Goal: Communication & Community: Ask a question

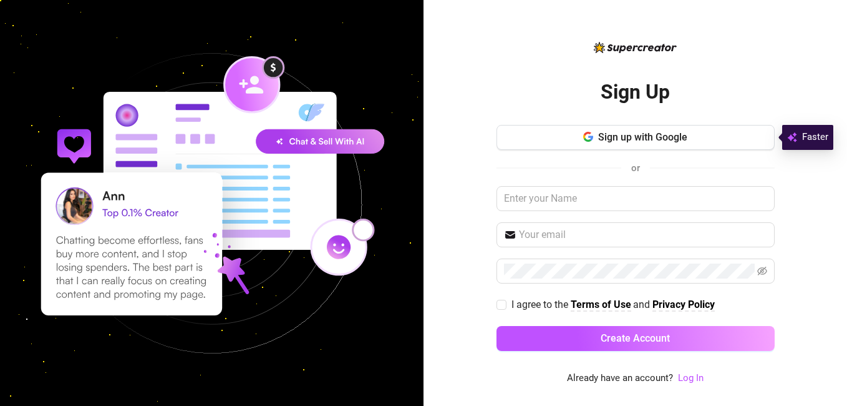
click at [525, 220] on div "Sign up with Google or I agree to the Terms of Use and Privacy Policy Create Ac…" at bounding box center [636, 243] width 278 height 237
click at [529, 226] on span at bounding box center [636, 234] width 278 height 25
type input "[PERSON_NAME][EMAIL_ADDRESS][DOMAIN_NAME]"
click at [557, 194] on input "text" at bounding box center [636, 198] width 278 height 25
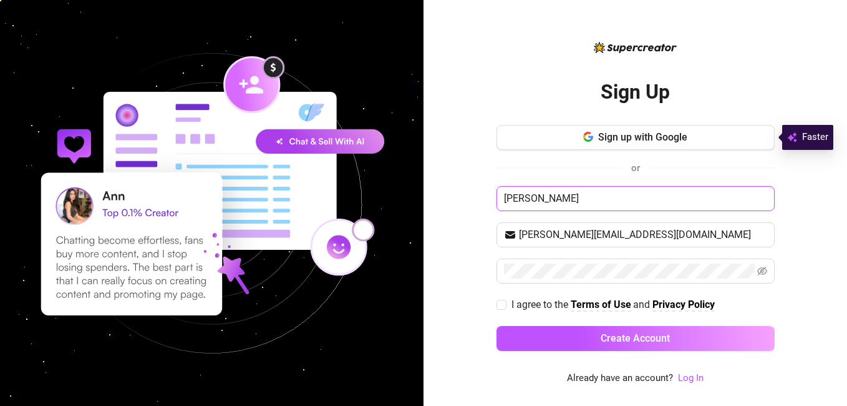
click at [686, 202] on input "[PERSON_NAME]" at bounding box center [636, 198] width 278 height 25
type input "[PERSON_NAME]"
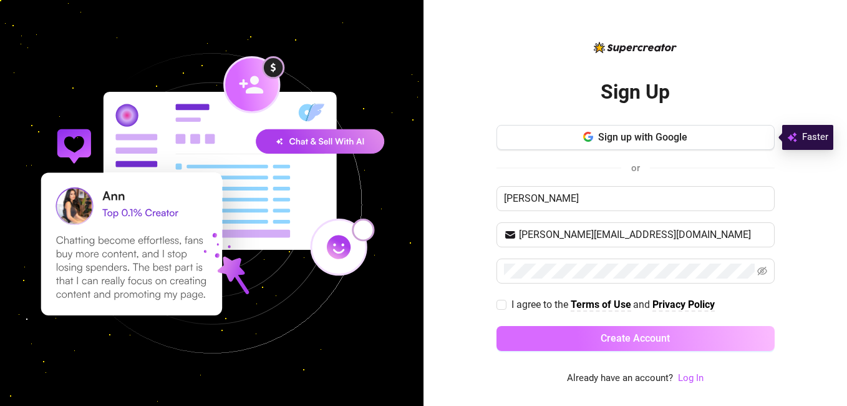
click at [650, 336] on span "Create Account" at bounding box center [635, 338] width 69 height 12
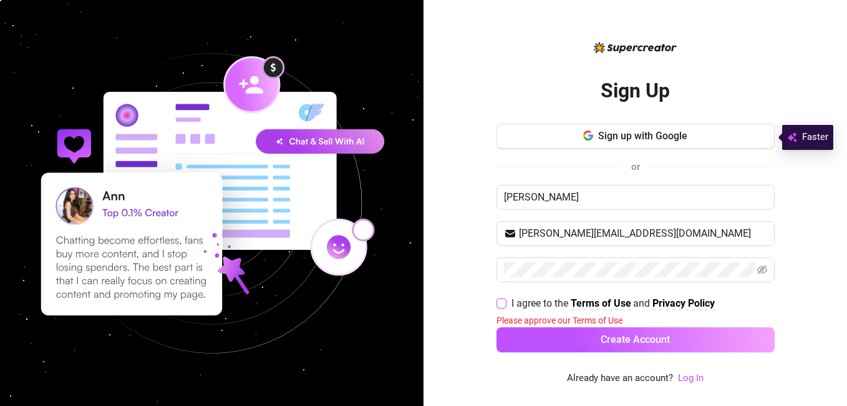
click at [506, 301] on span at bounding box center [502, 303] width 10 height 10
click at [505, 301] on input "I agree to the Terms of Use and Privacy Policy" at bounding box center [501, 302] width 9 height 9
checkbox input "true"
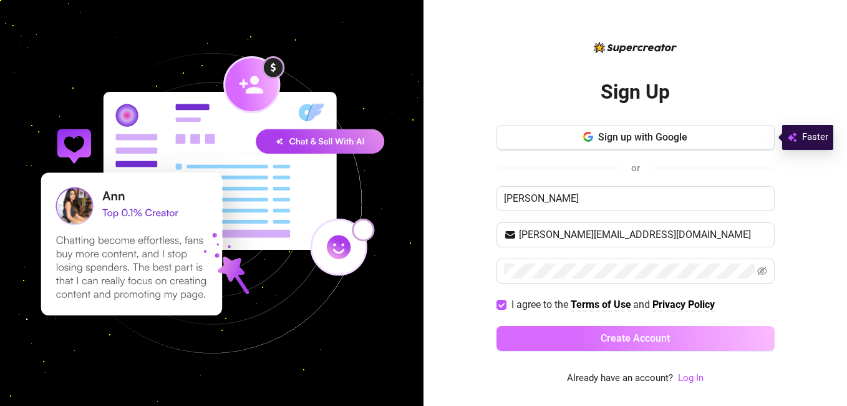
click at [555, 343] on button "Create Account" at bounding box center [636, 338] width 278 height 25
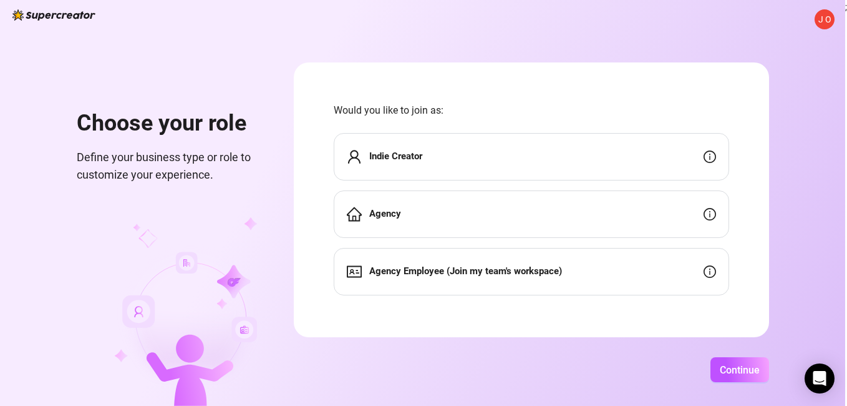
click at [545, 150] on div "Indie Creator" at bounding box center [532, 156] width 396 height 47
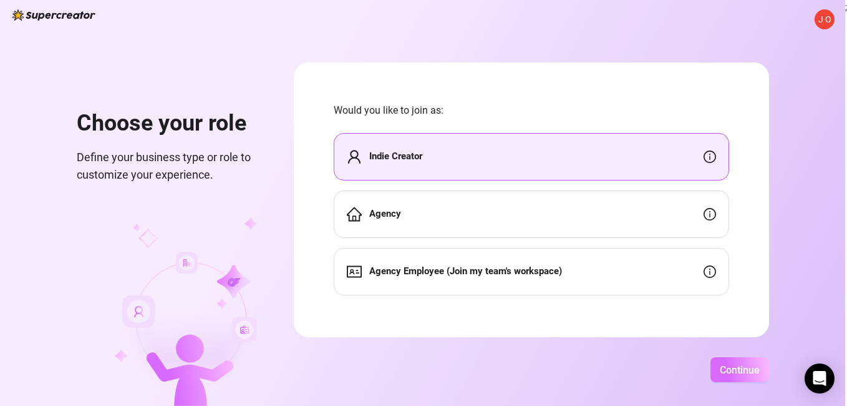
click at [748, 372] on span "Continue" at bounding box center [740, 370] width 40 height 12
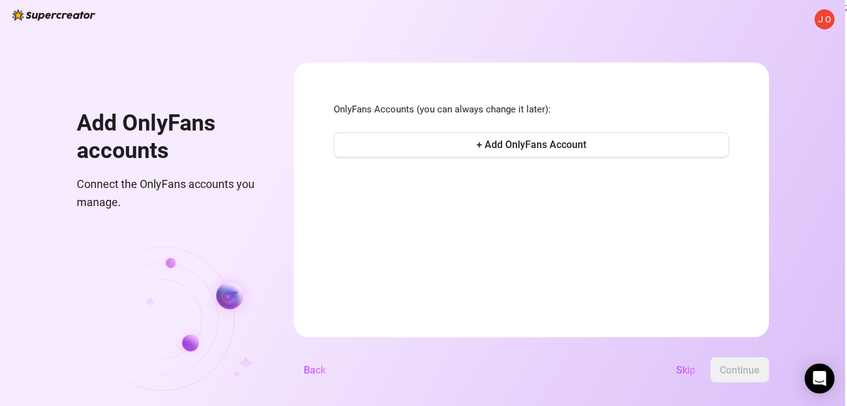
click at [487, 127] on div "OnlyFans Accounts (you can always change it later): + Add OnlyFans Account" at bounding box center [532, 131] width 396 height 58
click at [493, 160] on form "OnlyFans Accounts (you can always change it later): + Add OnlyFans Account Back…" at bounding box center [531, 199] width 475 height 275
click at [496, 145] on span "+ Add OnlyFans Account" at bounding box center [532, 145] width 110 height 12
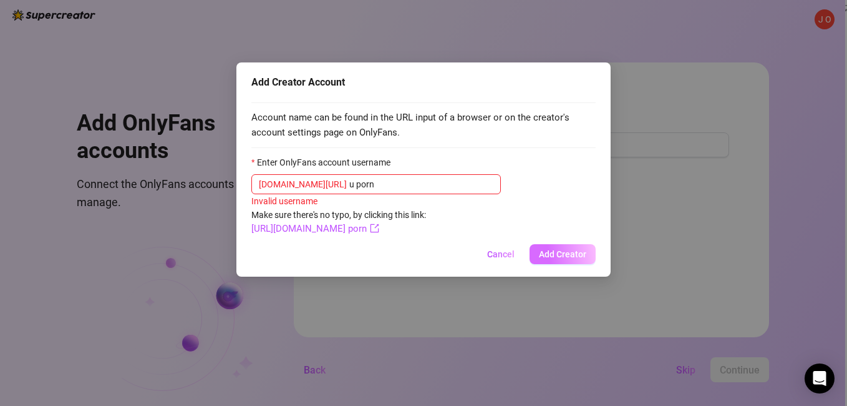
click at [568, 248] on button "Add Creator" at bounding box center [563, 254] width 66 height 20
click at [414, 182] on input "u porn" at bounding box center [421, 184] width 144 height 14
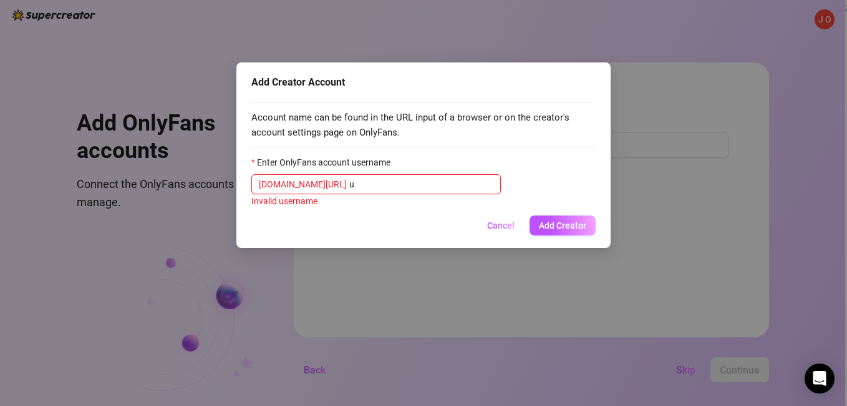
type input "u"
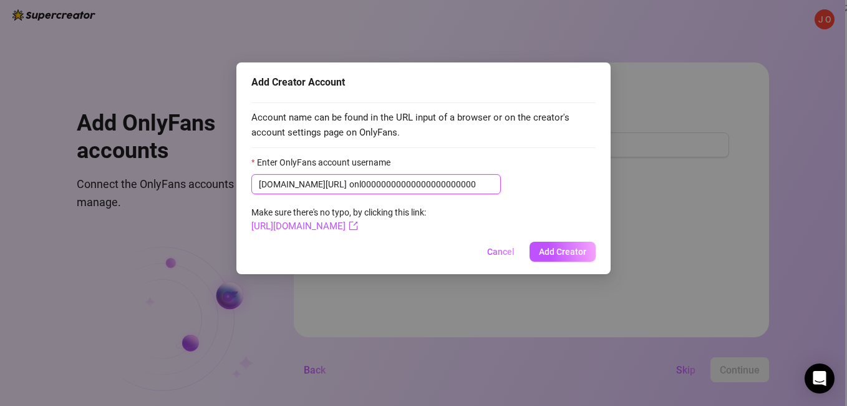
type input "onl00000000000000000000000"
click at [563, 240] on div "Add Creator Account Account name can be found in the URL input of a browser or …" at bounding box center [423, 168] width 374 height 212
click at [567, 255] on span "Add Creator" at bounding box center [562, 251] width 47 height 10
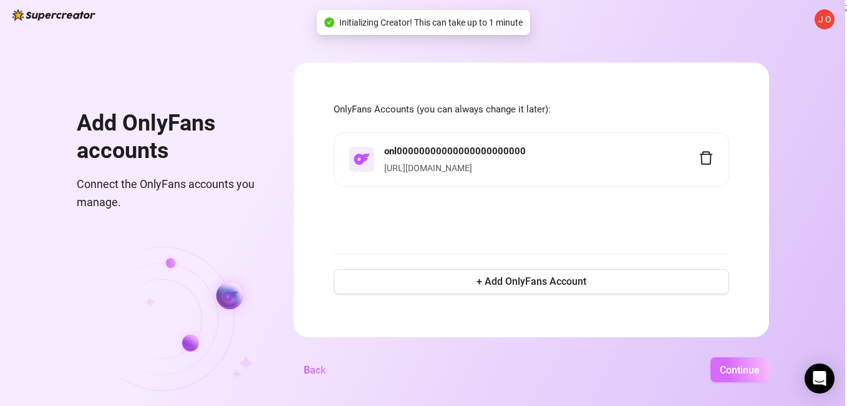
click at [730, 365] on span "Continue" at bounding box center [740, 370] width 40 height 12
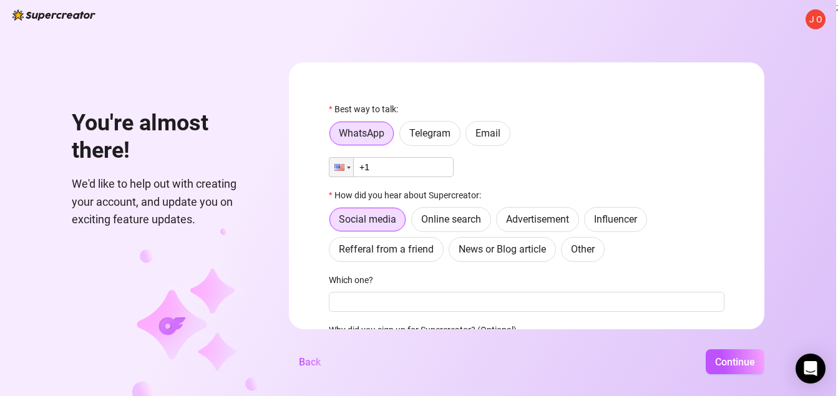
click at [417, 173] on input "+1" at bounding box center [391, 167] width 125 height 20
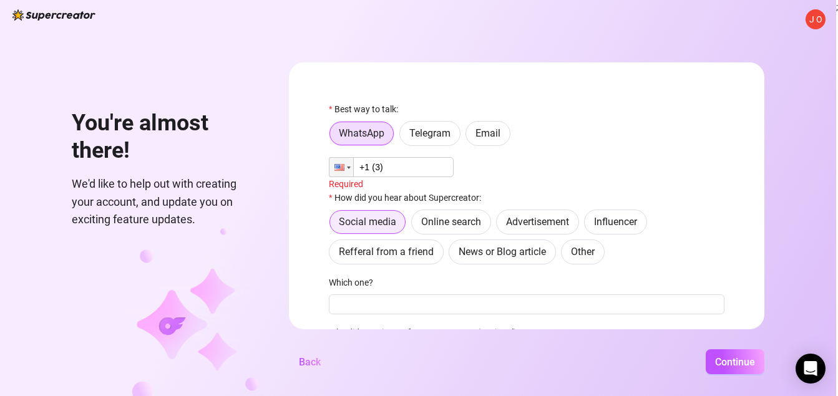
type input "+1"
click at [435, 143] on label "Telegram" at bounding box center [429, 133] width 61 height 25
click at [403, 137] on input "Telegram" at bounding box center [403, 137] width 0 height 0
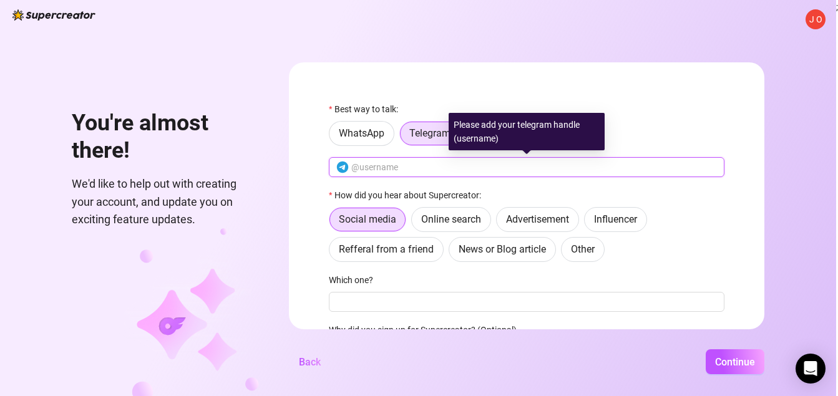
click at [461, 161] on span at bounding box center [527, 167] width 396 height 20
click at [475, 167] on input "text" at bounding box center [534, 167] width 366 height 14
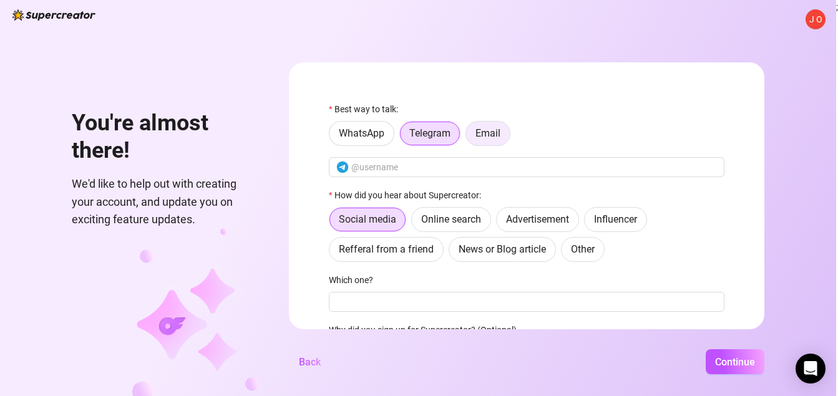
drag, startPoint x: 489, startPoint y: 134, endPoint x: 489, endPoint y: 141, distance: 7.5
click at [489, 135] on span "Email" at bounding box center [487, 133] width 25 height 12
click at [469, 137] on input "Email" at bounding box center [469, 137] width 0 height 0
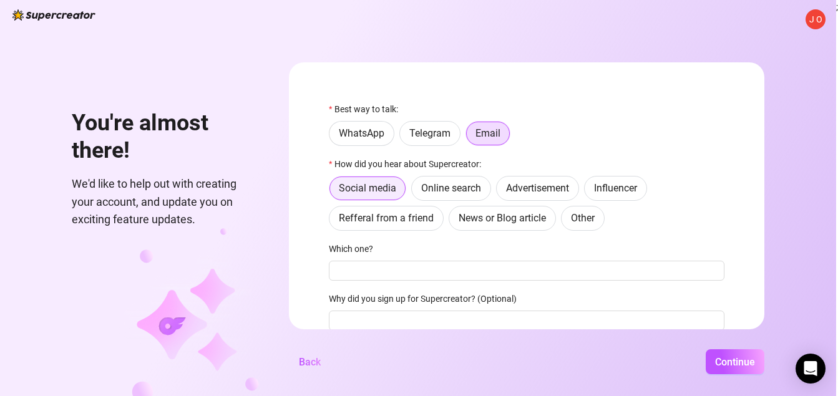
click at [381, 194] on span "Social media" at bounding box center [367, 188] width 57 height 12
click at [333, 192] on input "Social media" at bounding box center [333, 192] width 0 height 0
click at [391, 181] on label "Social media" at bounding box center [367, 188] width 77 height 25
click at [333, 192] on input "Social media" at bounding box center [333, 192] width 0 height 0
click at [595, 223] on span "Other" at bounding box center [583, 218] width 24 height 12
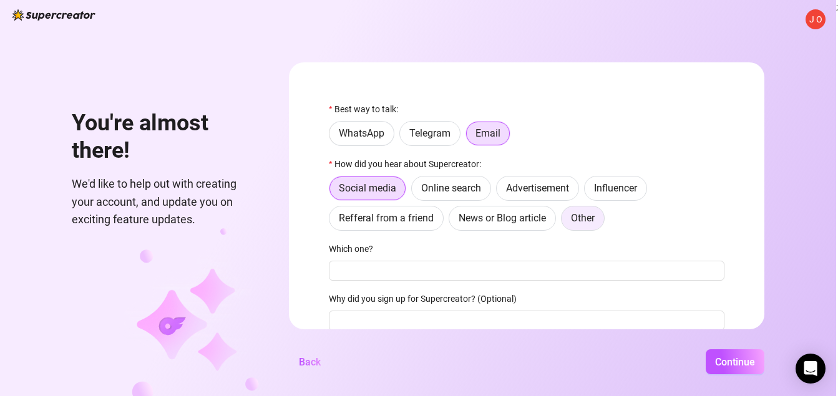
click at [565, 222] on input "Other" at bounding box center [565, 222] width 0 height 0
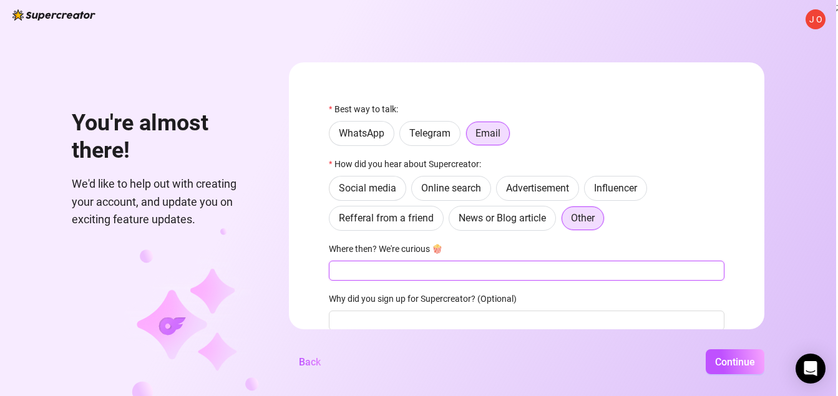
click at [492, 265] on input "Where then? We're curious 🍿" at bounding box center [527, 271] width 396 height 20
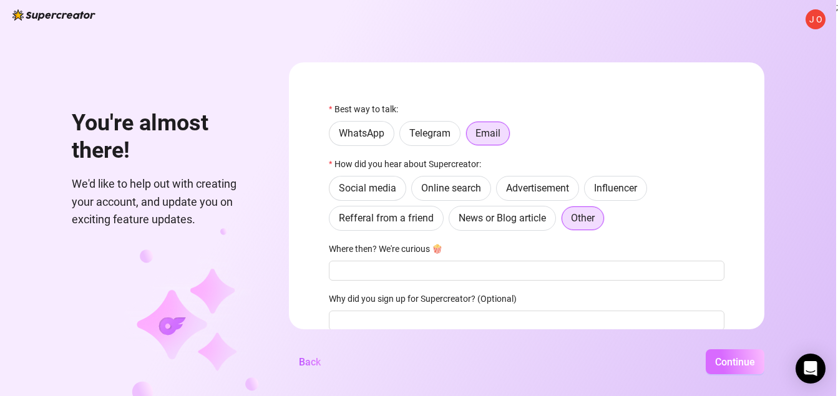
click at [747, 368] on span "Continue" at bounding box center [735, 362] width 40 height 12
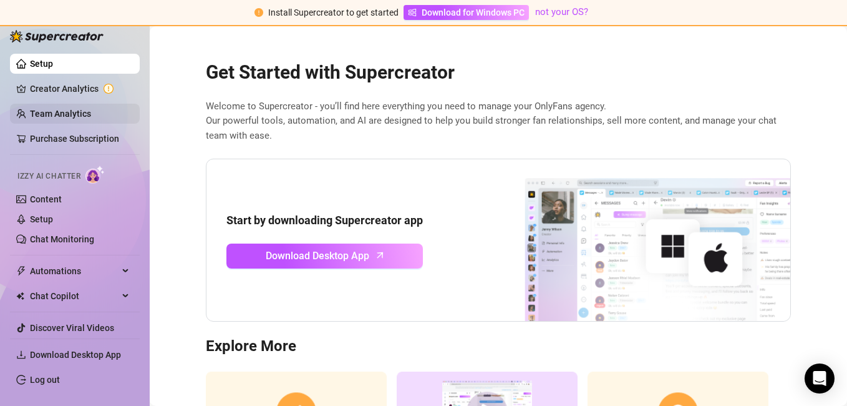
drag, startPoint x: 104, startPoint y: 86, endPoint x: 101, endPoint y: 109, distance: 23.3
click at [104, 86] on link "Creator Analytics" at bounding box center [80, 89] width 100 height 20
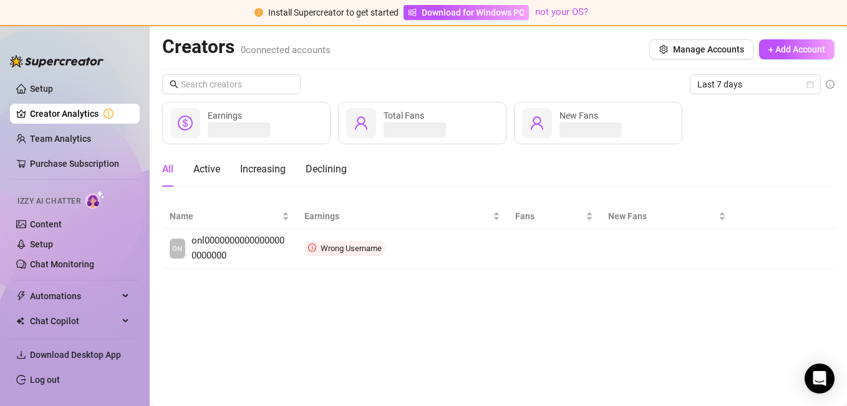
click at [100, 112] on link "Creator Analytics" at bounding box center [80, 114] width 100 height 20
click at [62, 228] on link "Content" at bounding box center [46, 224] width 32 height 10
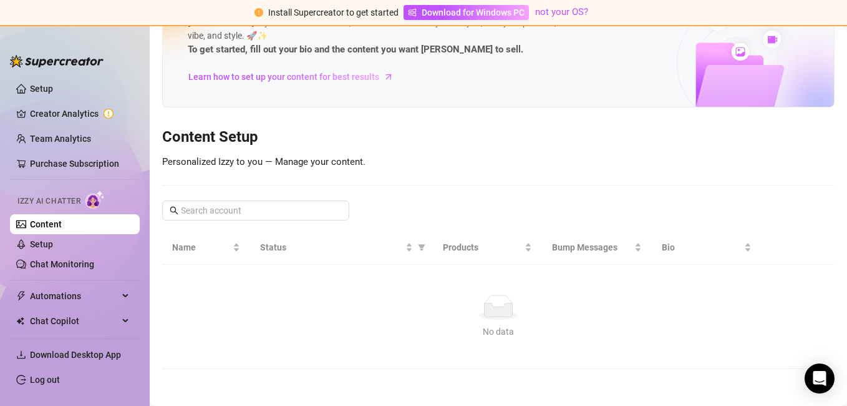
scroll to position [57, 0]
click at [277, 205] on input "text" at bounding box center [256, 210] width 151 height 14
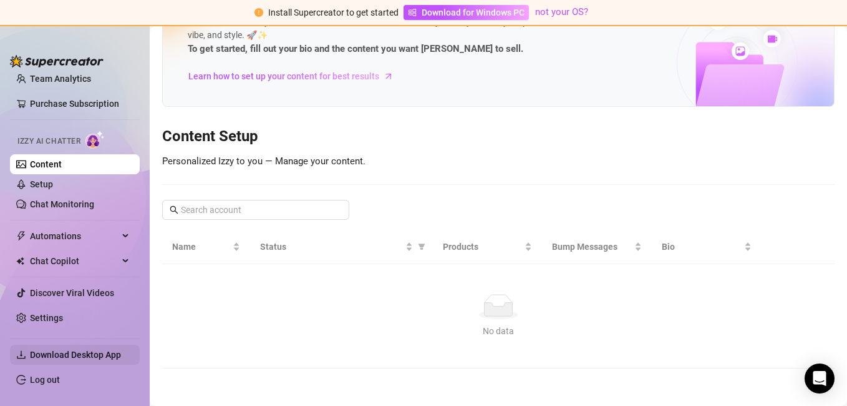
click at [87, 347] on span "Download Desktop App" at bounding box center [80, 354] width 100 height 20
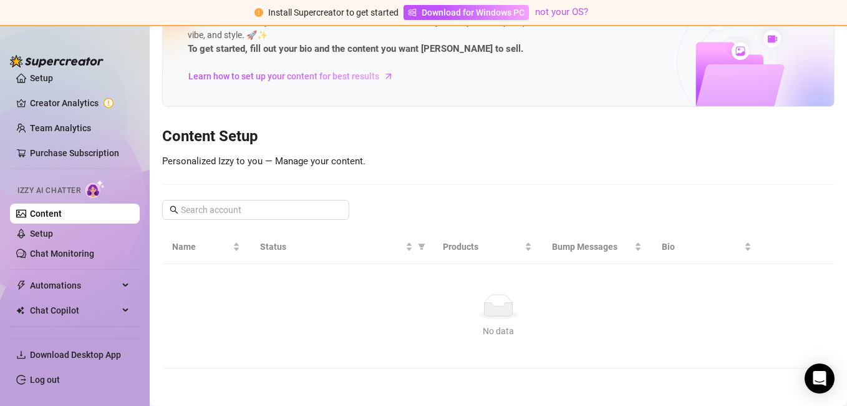
scroll to position [0, 0]
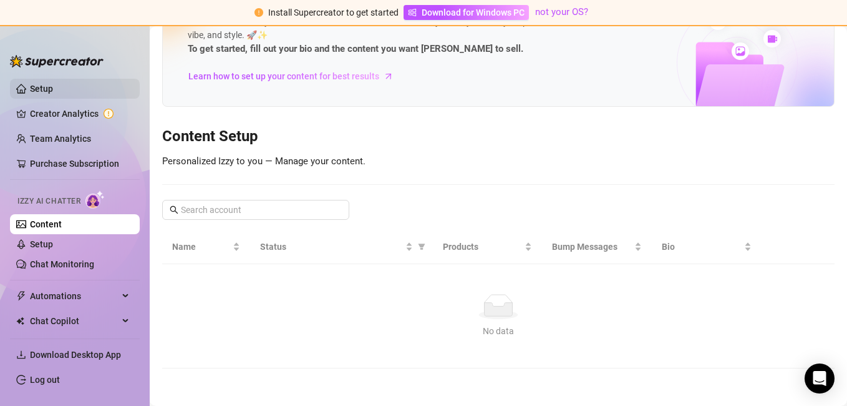
click at [53, 94] on link "Setup" at bounding box center [41, 89] width 23 height 10
click at [53, 87] on link "Setup" at bounding box center [41, 89] width 23 height 10
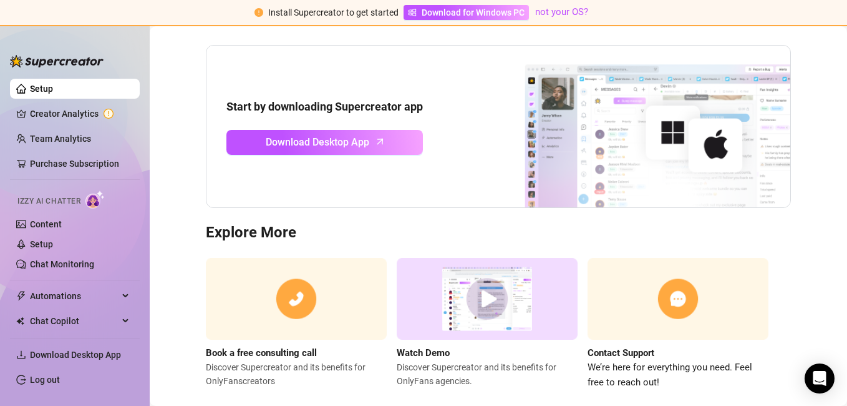
scroll to position [135, 0]
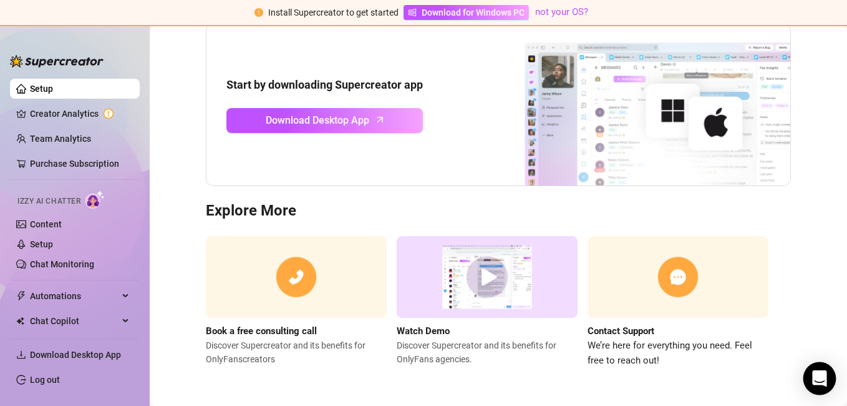
click at [820, 379] on icon "Open Intercom Messenger" at bounding box center [819, 378] width 14 height 16
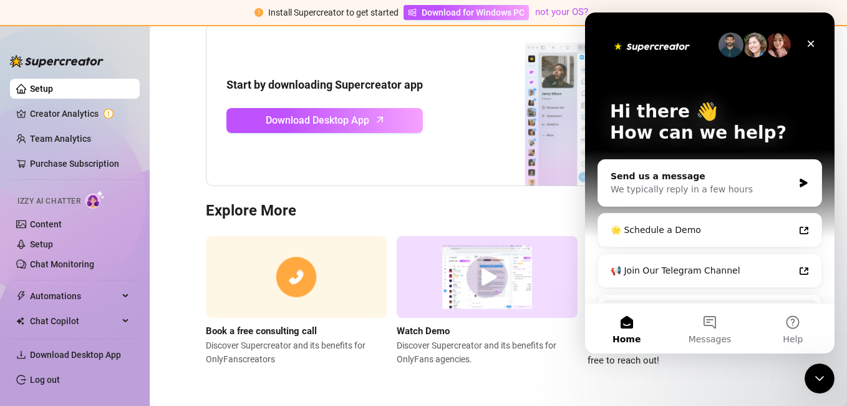
scroll to position [0, 0]
click at [749, 197] on div "Send us a message We typically reply in a few hours" at bounding box center [709, 183] width 223 height 46
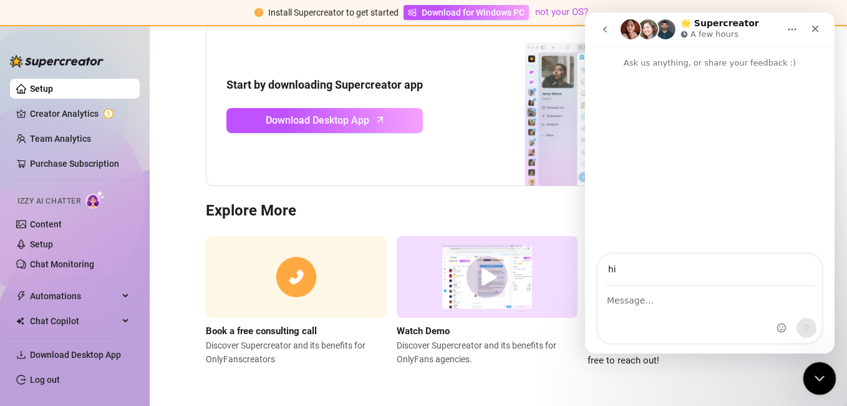
type input "hi"
click at [820, 372] on icon "Close Intercom Messenger" at bounding box center [818, 376] width 15 height 15
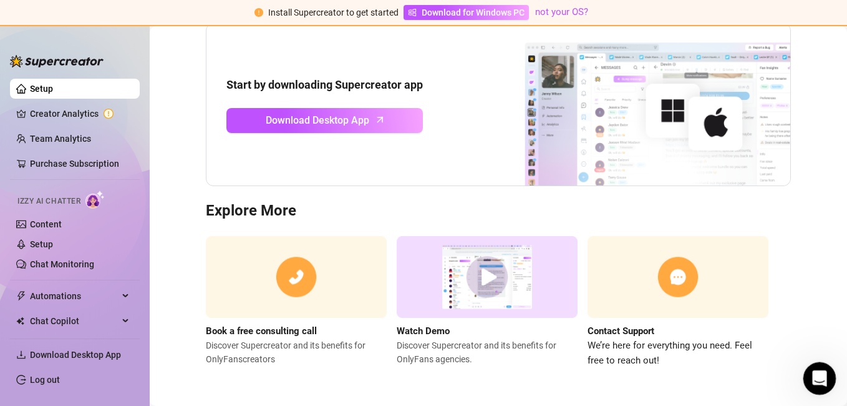
click at [821, 369] on icon "Open Intercom Messenger" at bounding box center [818, 376] width 21 height 21
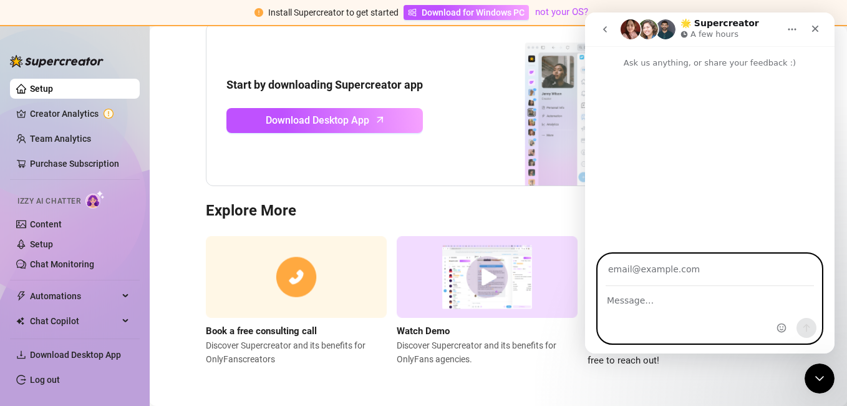
click at [645, 293] on textarea "Message…" at bounding box center [709, 296] width 223 height 21
type textarea "hi"
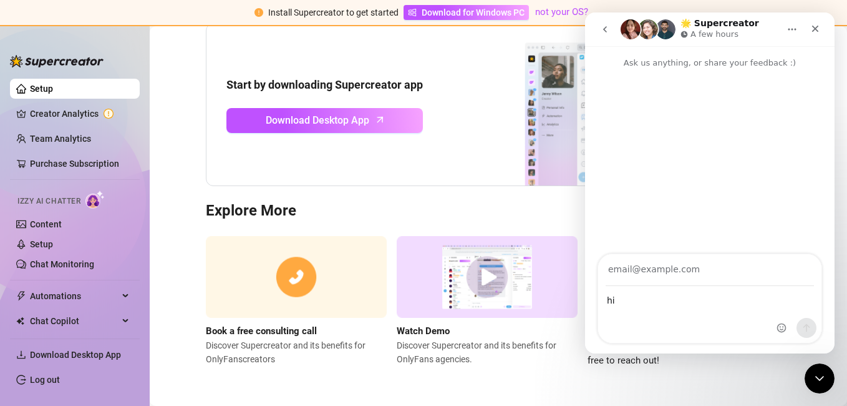
click at [683, 355] on span "We’re here for everything you need. Feel free to reach out!" at bounding box center [678, 352] width 181 height 29
click at [771, 310] on div "hi hi" at bounding box center [709, 314] width 223 height 56
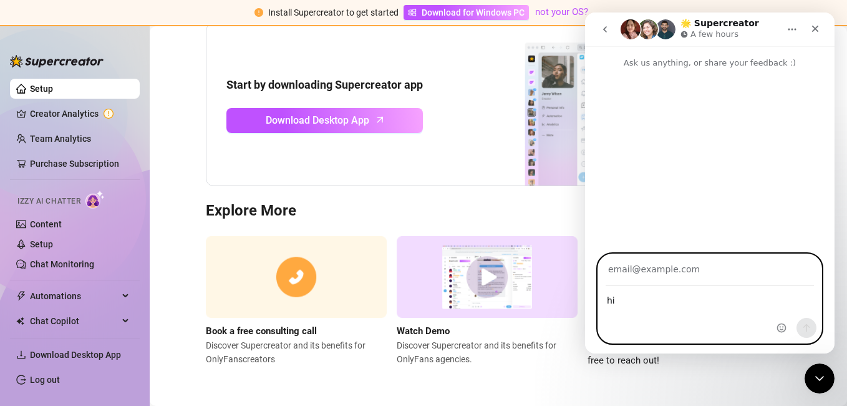
click at [766, 298] on textarea "hi" at bounding box center [709, 296] width 223 height 21
click at [771, 281] on input "Your email" at bounding box center [710, 270] width 208 height 32
type input "[PERSON_NAME][EMAIL_ADDRESS][DOMAIN_NAME]"
click at [809, 328] on icon "Send a message…" at bounding box center [807, 328] width 10 height 10
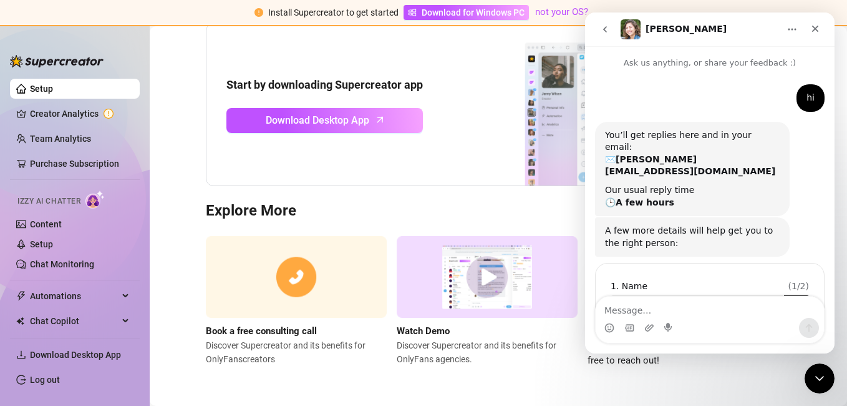
scroll to position [36, 0]
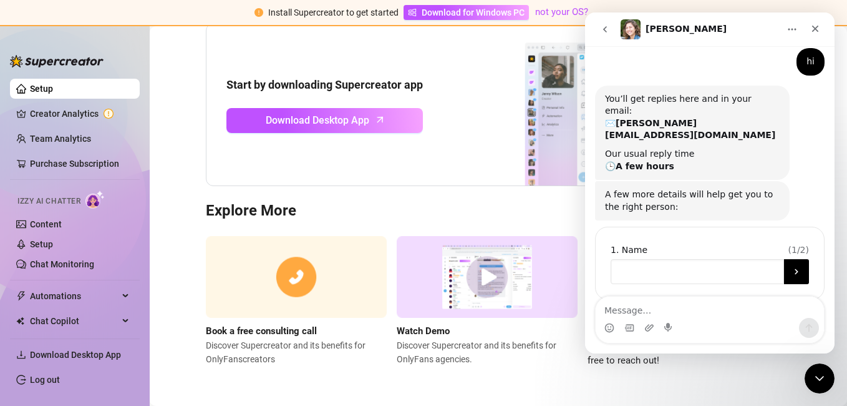
click at [696, 259] on input "Name" at bounding box center [697, 271] width 173 height 25
type input "[PERSON_NAME]"
click at [785, 259] on button "Submit" at bounding box center [796, 271] width 25 height 25
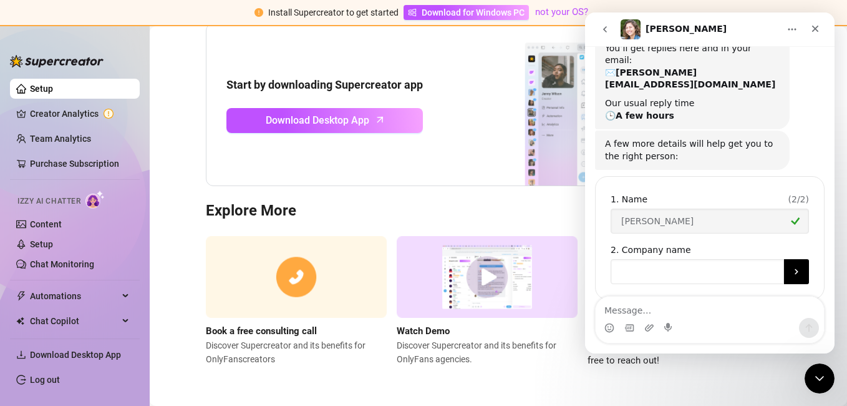
click at [658, 259] on input "Company name" at bounding box center [697, 271] width 173 height 25
type input "only fans"
click at [796, 259] on button "Submit" at bounding box center [796, 271] width 25 height 25
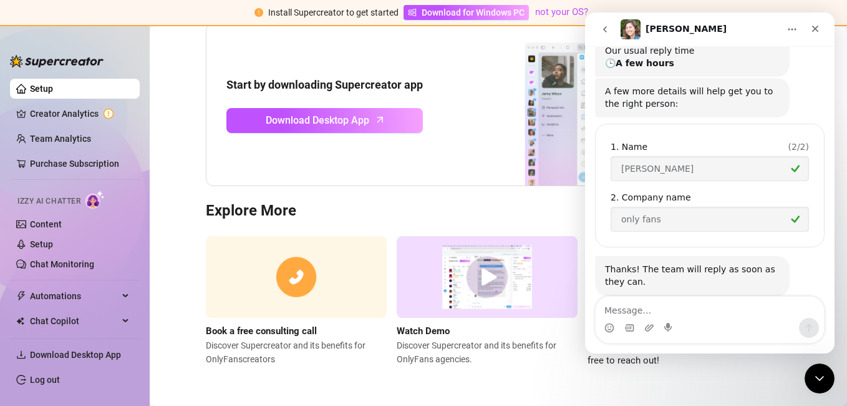
scroll to position [140, 0]
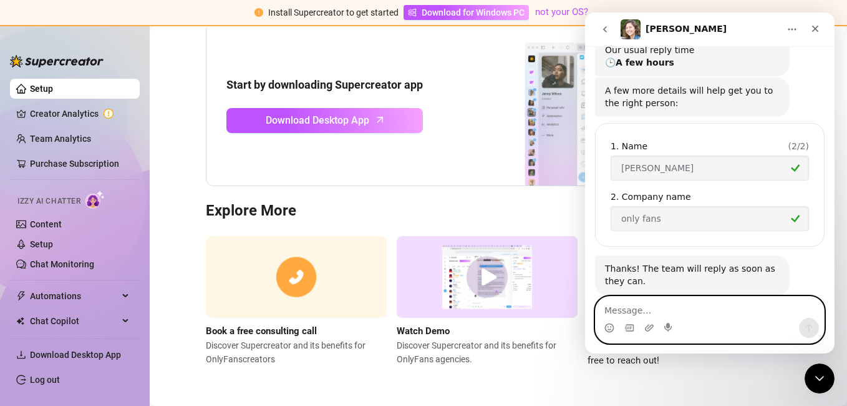
click at [658, 308] on textarea "Message…" at bounding box center [710, 306] width 228 height 21
type textarea "hi can you show me your ass"
click at [808, 326] on icon "Send a message…" at bounding box center [809, 328] width 7 height 8
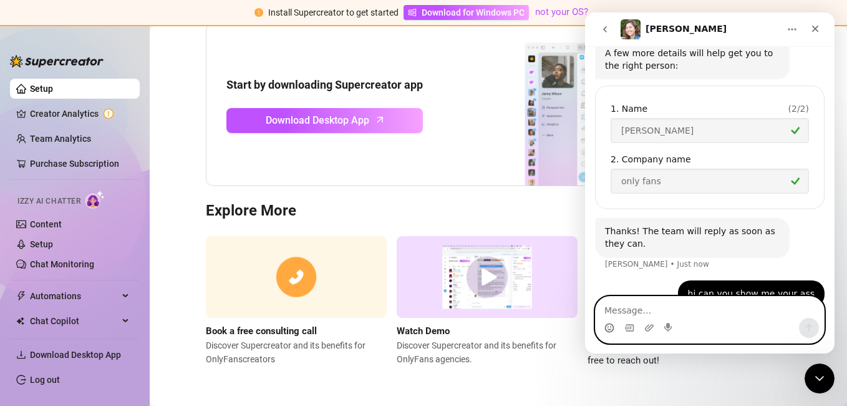
drag, startPoint x: 606, startPoint y: 327, endPoint x: 1076, endPoint y: 25, distance: 558.6
click at [606, 327] on circle "Emoji picker" at bounding box center [609, 327] width 8 height 8
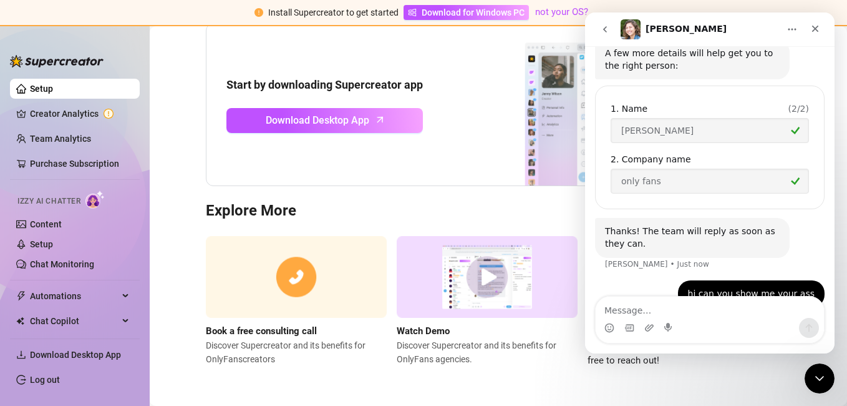
click at [629, 24] on img "Intercom messenger" at bounding box center [631, 29] width 20 height 20
click at [653, 321] on div "Intercom messenger" at bounding box center [650, 328] width 10 height 20
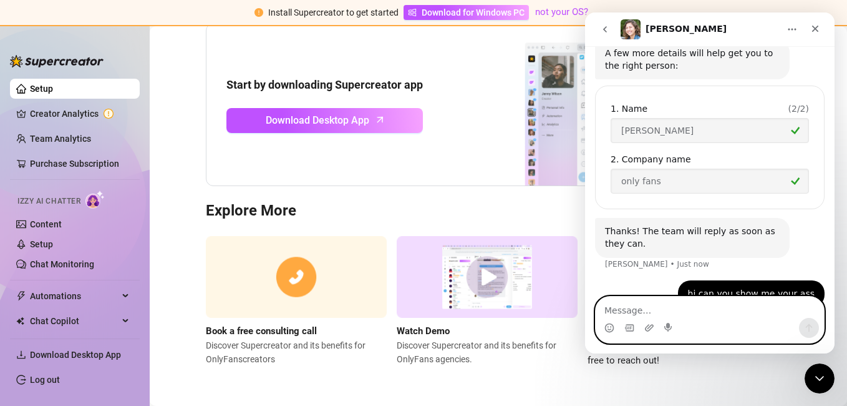
click at [653, 312] on textarea "Message…" at bounding box center [710, 306] width 228 height 21
type textarea "pussey"
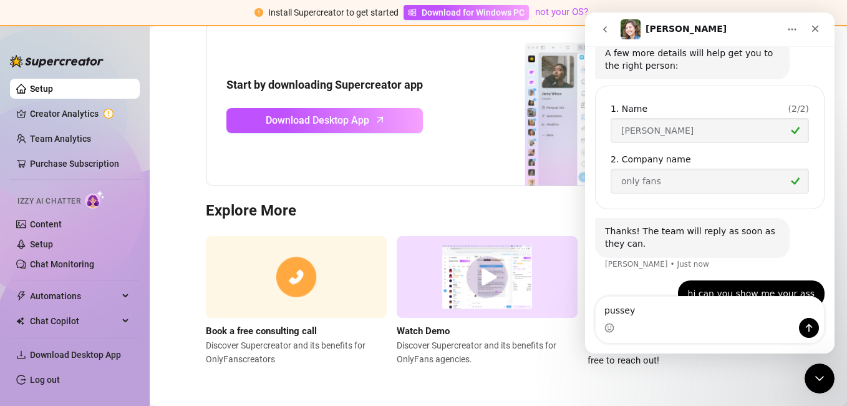
click at [827, 329] on div "pussey pussey" at bounding box center [710, 319] width 250 height 47
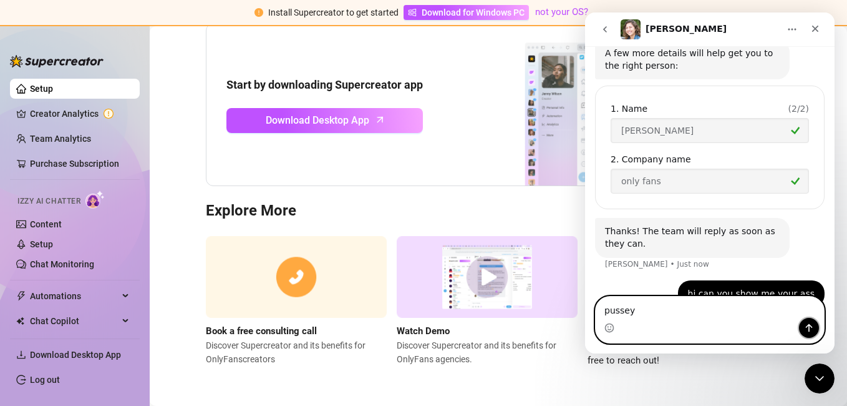
click at [815, 328] on button "Send a message…" at bounding box center [809, 328] width 20 height 20
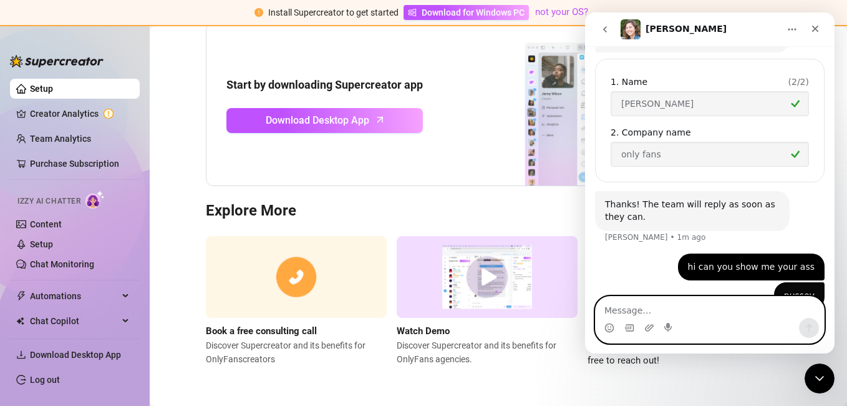
scroll to position [206, 0]
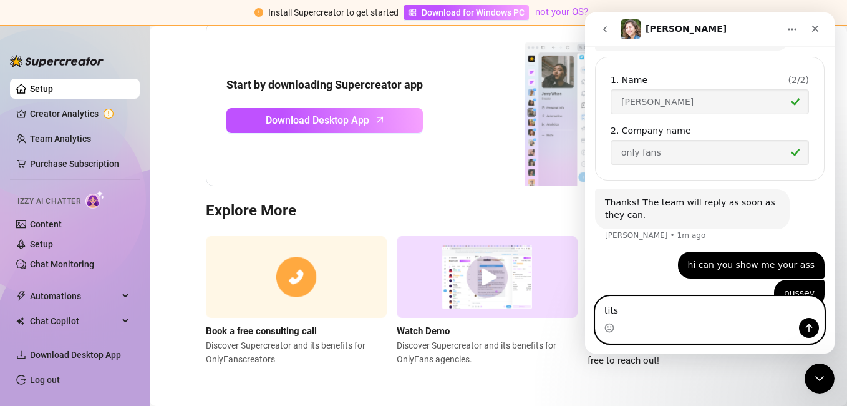
type textarea "tits"
click at [808, 322] on button "Send a message…" at bounding box center [809, 328] width 20 height 20
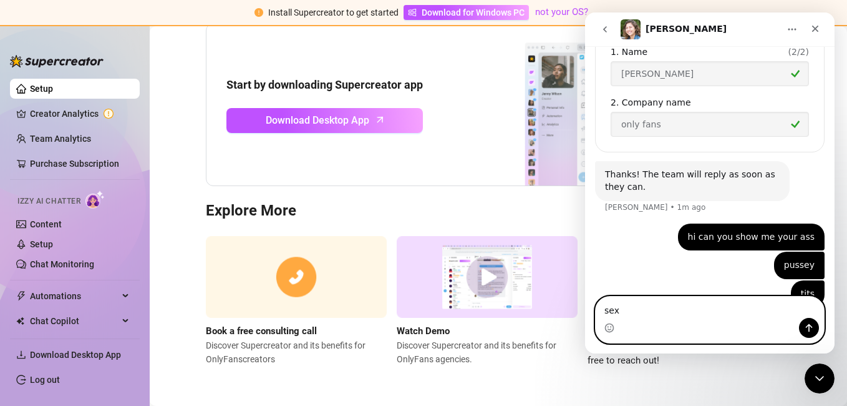
type textarea "sex"
click at [804, 324] on icon "Send a message…" at bounding box center [809, 328] width 10 height 10
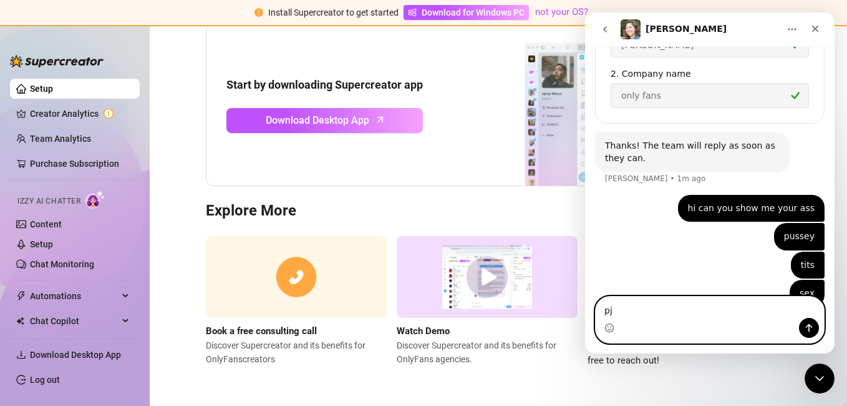
type textarea "p"
type textarea "photo"
click at [816, 329] on button "Send a message…" at bounding box center [809, 328] width 20 height 20
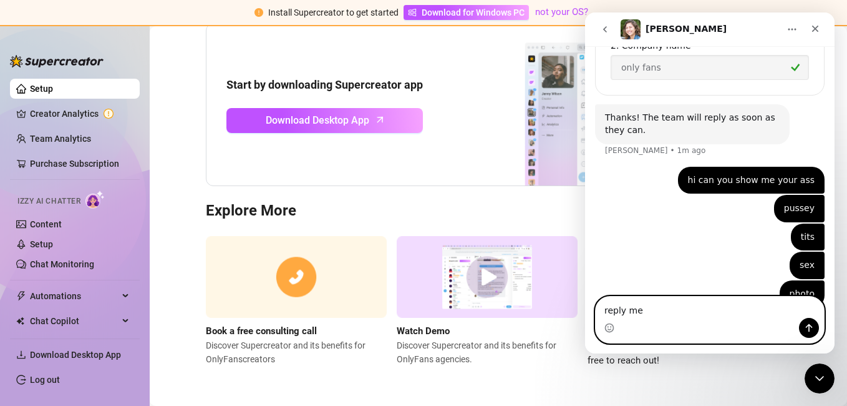
type textarea "reply me"
click at [809, 326] on icon "Send a message…" at bounding box center [809, 328] width 7 height 8
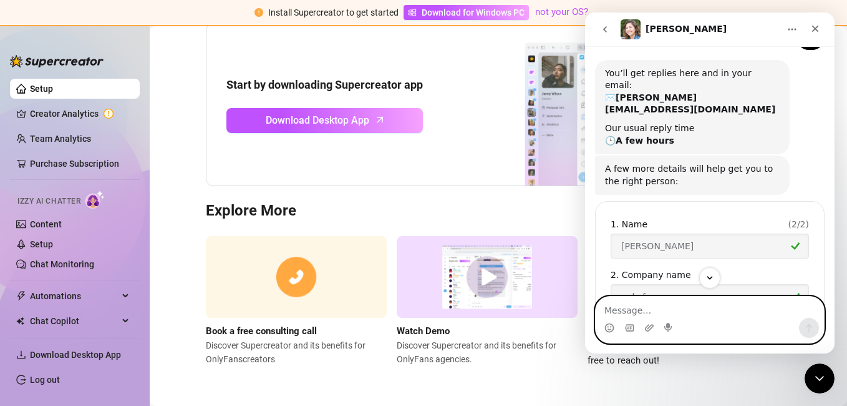
scroll to position [0, 0]
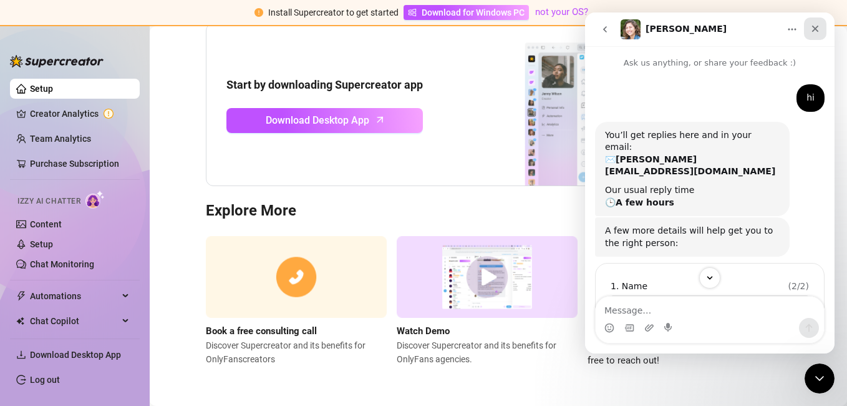
click at [818, 21] on div "Close" at bounding box center [815, 28] width 22 height 22
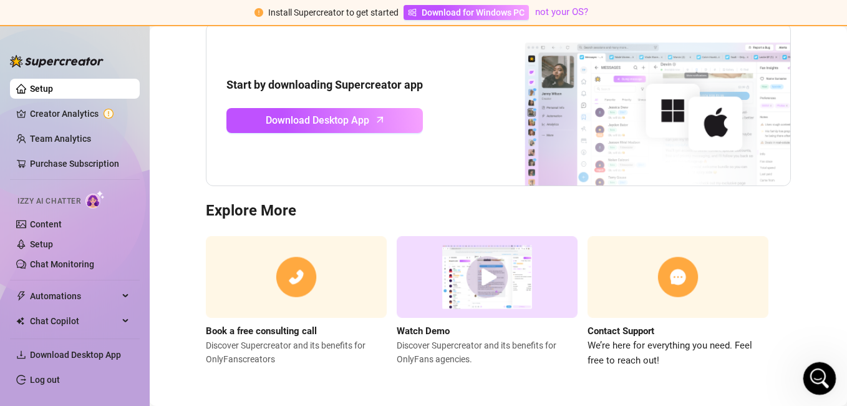
click at [811, 370] on div "Open Intercom Messenger" at bounding box center [817, 376] width 41 height 41
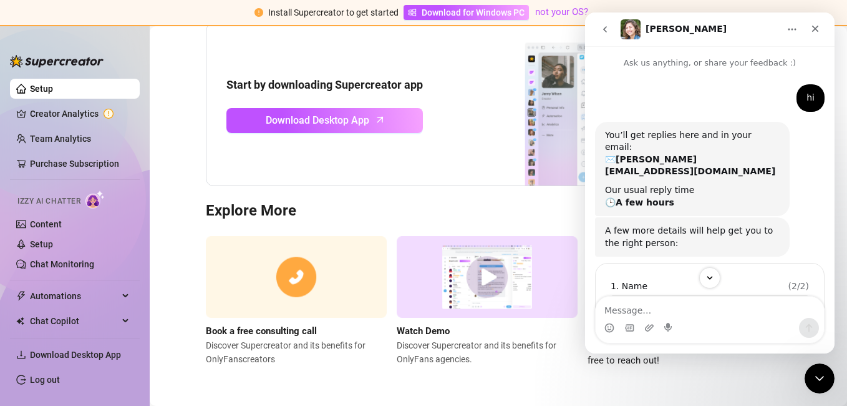
click at [602, 31] on icon "go back" at bounding box center [605, 29] width 10 height 10
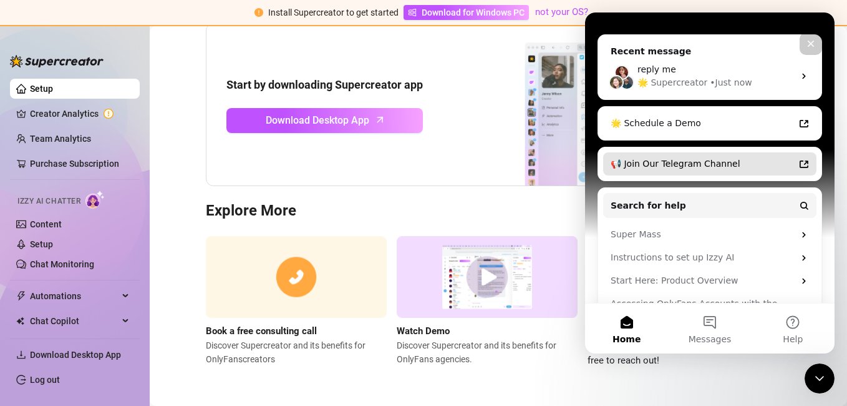
scroll to position [162, 0]
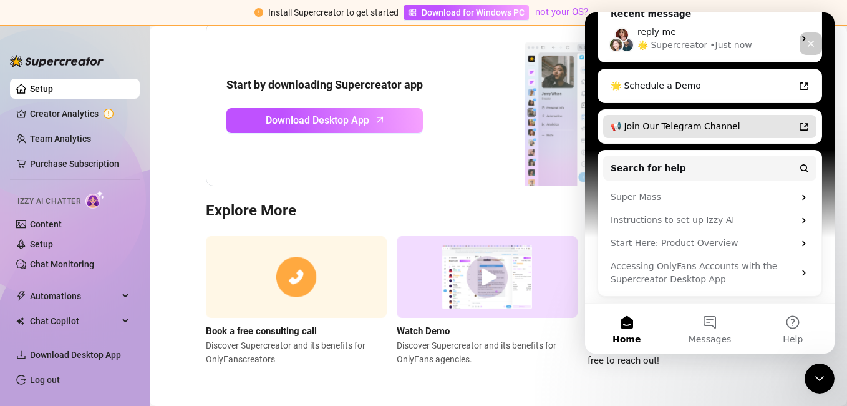
click at [701, 132] on div "📢 Join Our Telegram Channel" at bounding box center [702, 126] width 183 height 13
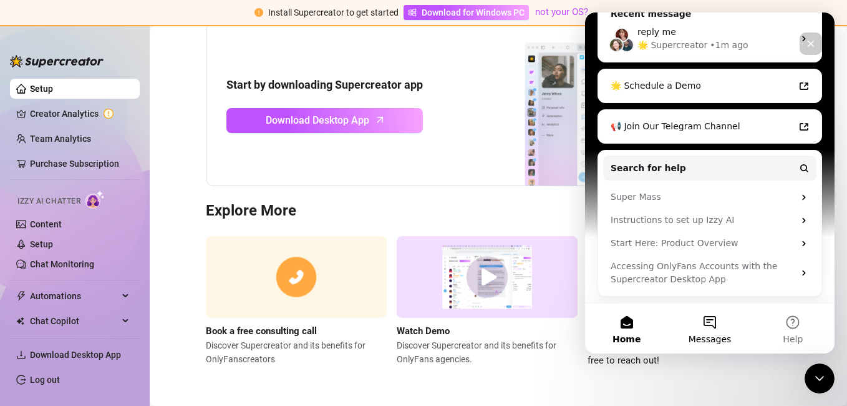
click at [706, 326] on button "Messages" at bounding box center [709, 328] width 83 height 50
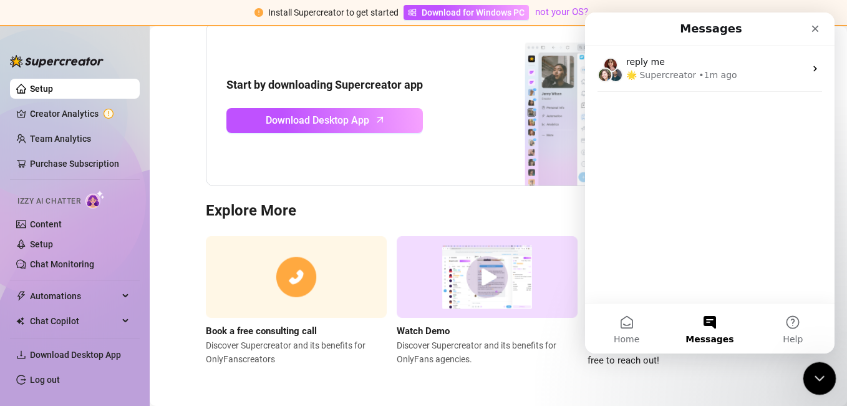
click at [825, 371] on icon "Close Intercom Messenger" at bounding box center [818, 376] width 15 height 15
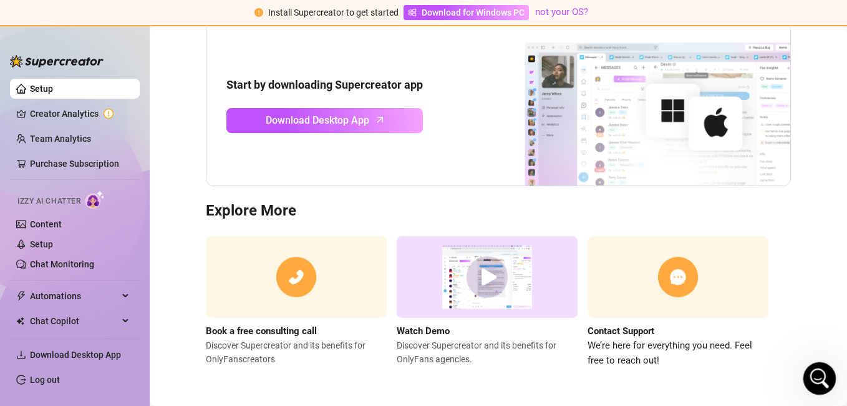
click at [826, 371] on div "Open Intercom Messenger" at bounding box center [817, 376] width 41 height 41
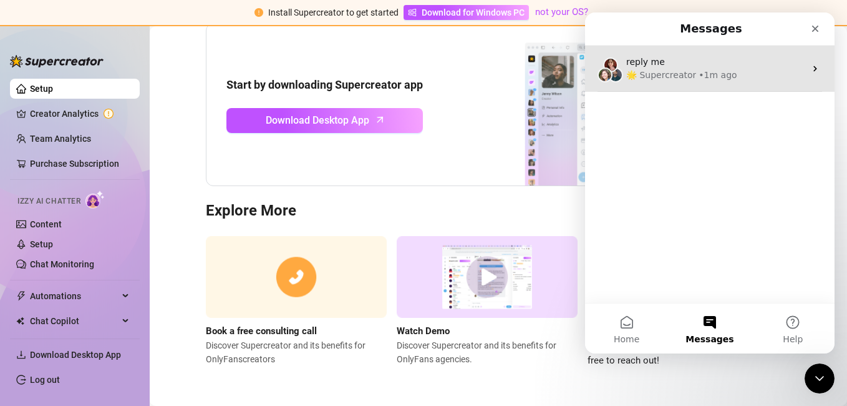
click at [686, 59] on div "reply me" at bounding box center [715, 62] width 179 height 13
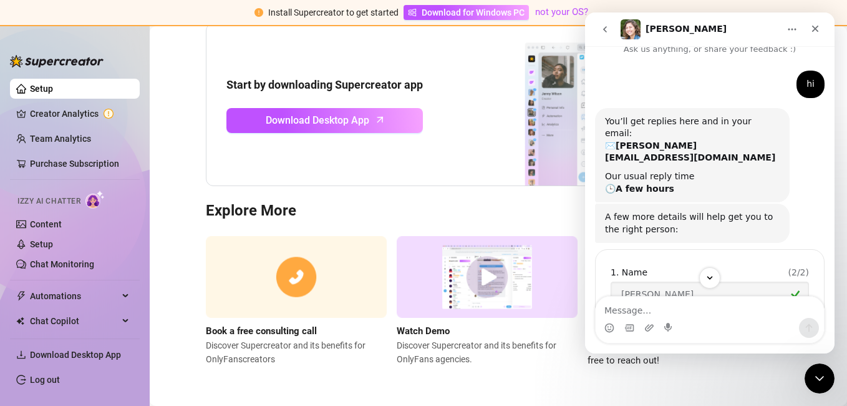
scroll to position [0, 0]
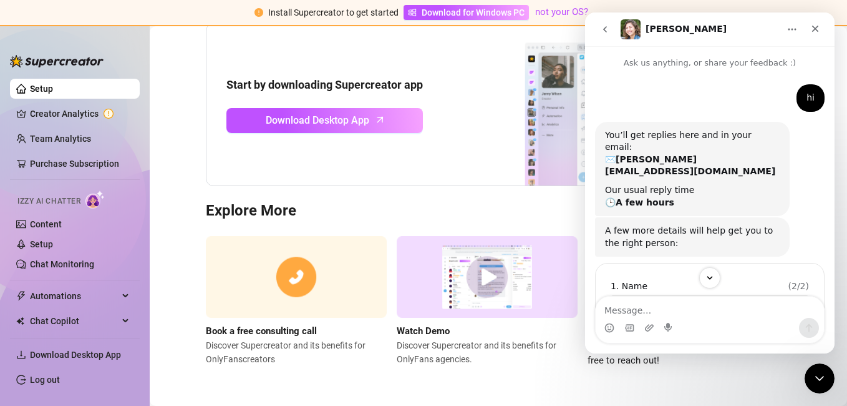
click at [619, 29] on div "Intercom messenger" at bounding box center [606, 29] width 26 height 24
click at [630, 32] on img "Intercom messenger" at bounding box center [631, 29] width 20 height 20
click at [797, 28] on icon "Home" at bounding box center [792, 29] width 10 height 10
click at [782, 115] on div "hi [PERSON_NAME] • 4m ago" at bounding box center [710, 102] width 230 height 37
drag, startPoint x: 812, startPoint y: 28, endPoint x: 1396, endPoint y: 42, distance: 584.2
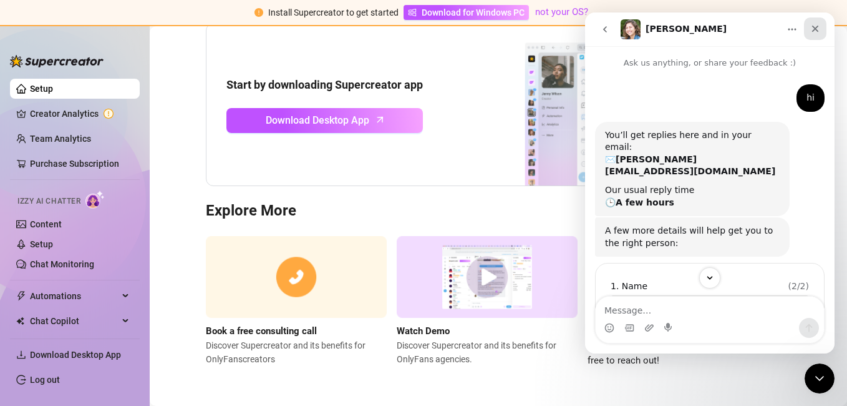
click at [812, 28] on icon "Close" at bounding box center [816, 29] width 10 height 10
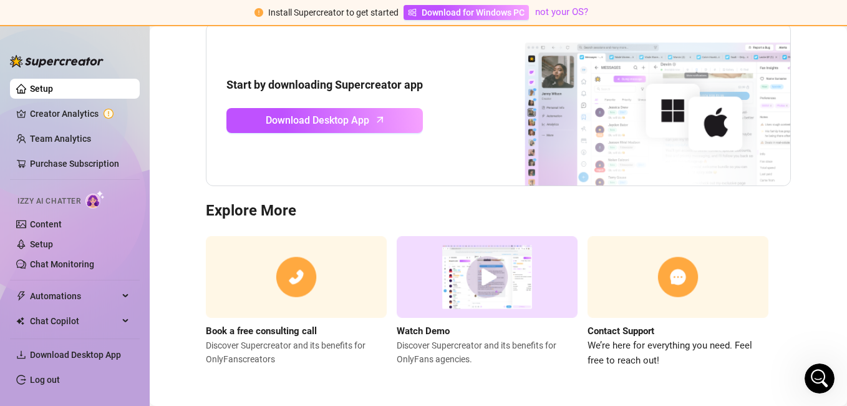
click at [686, 303] on img at bounding box center [678, 277] width 181 height 82
drag, startPoint x: 686, startPoint y: 290, endPoint x: 681, endPoint y: 286, distance: 6.6
click at [685, 290] on img at bounding box center [678, 277] width 181 height 82
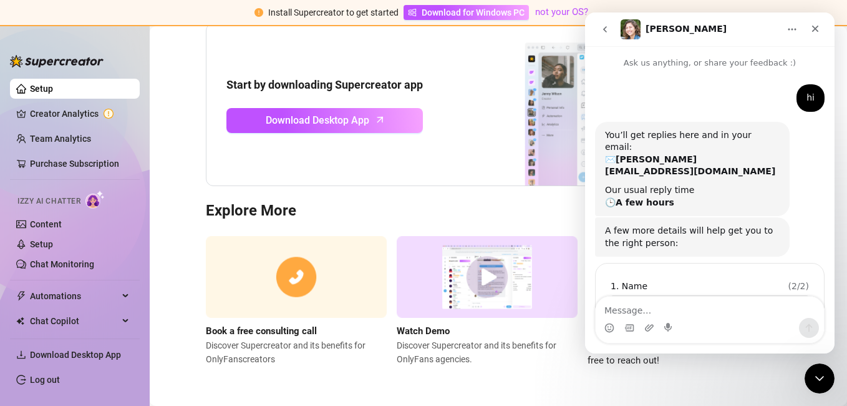
click at [633, 33] on img "Intercom messenger" at bounding box center [631, 29] width 20 height 20
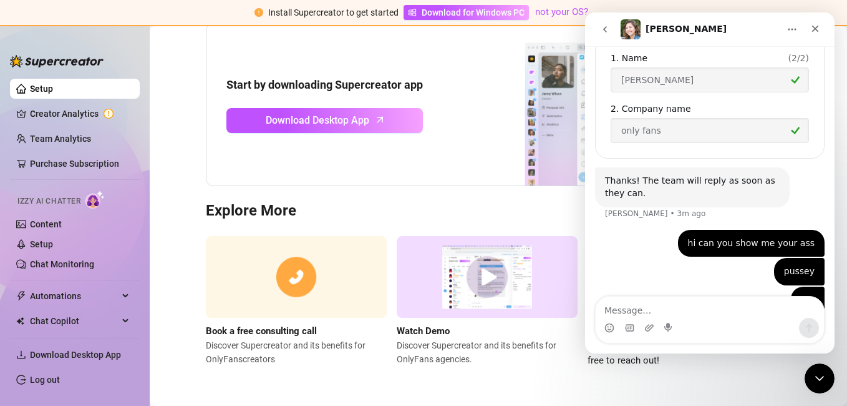
scroll to position [319, 0]
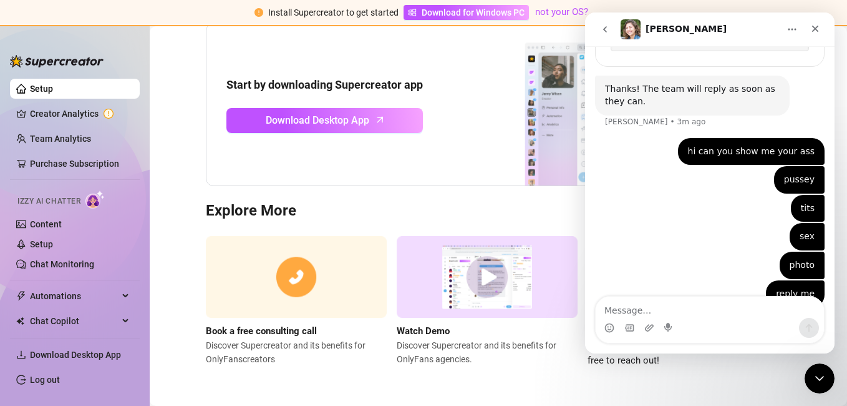
click at [602, 27] on icon "go back" at bounding box center [605, 29] width 10 height 10
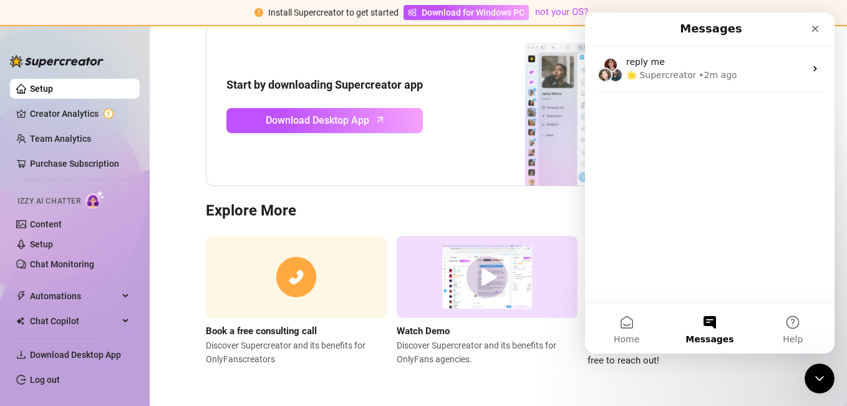
scroll to position [0, 0]
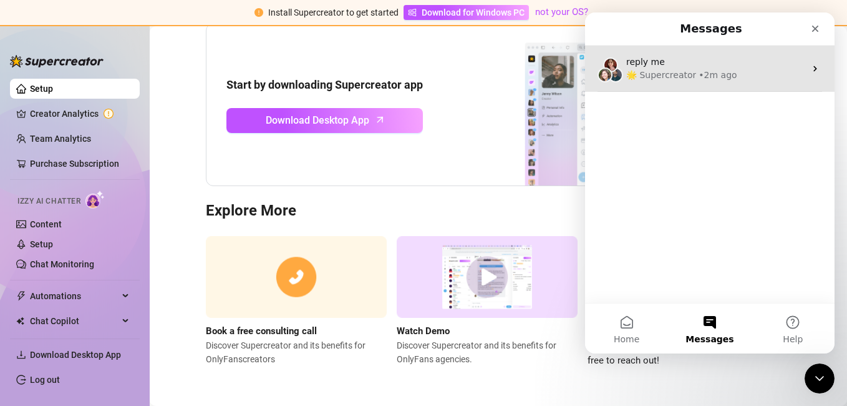
click at [603, 77] on img "Intercom messenger" at bounding box center [605, 74] width 15 height 15
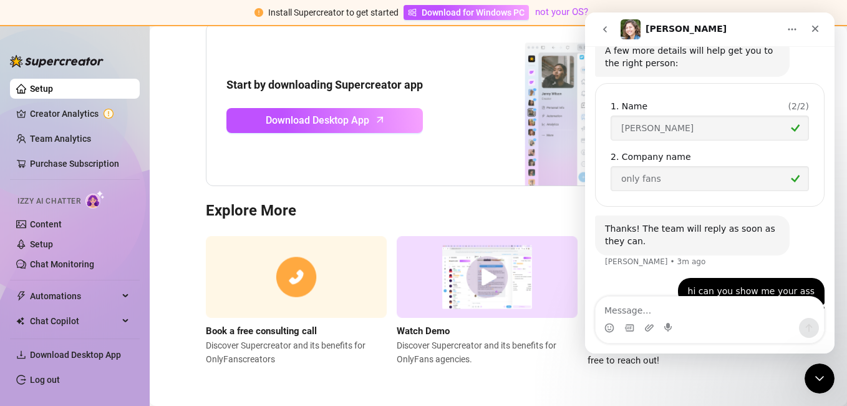
scroll to position [319, 0]
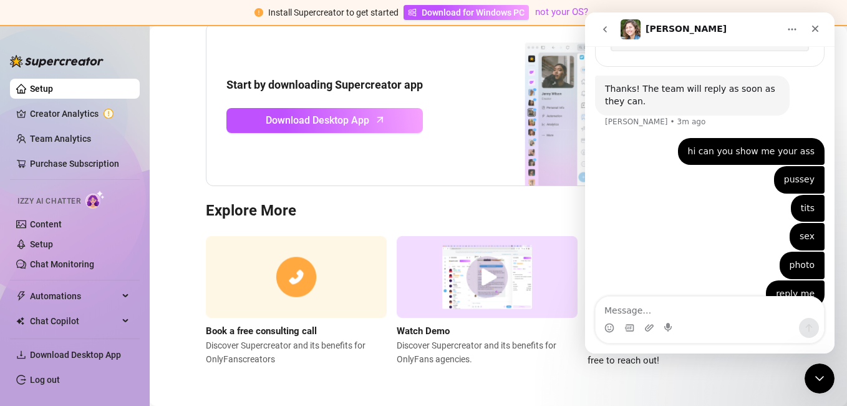
drag, startPoint x: 602, startPoint y: 25, endPoint x: 611, endPoint y: 32, distance: 12.0
click at [603, 26] on icon "go back" at bounding box center [605, 29] width 10 height 10
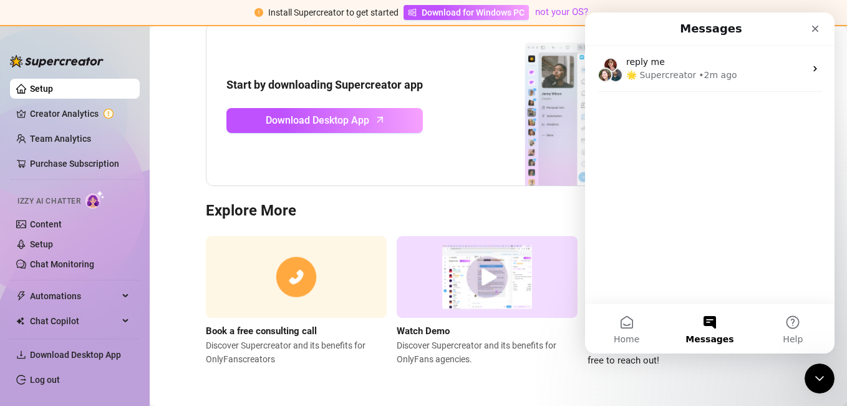
scroll to position [0, 0]
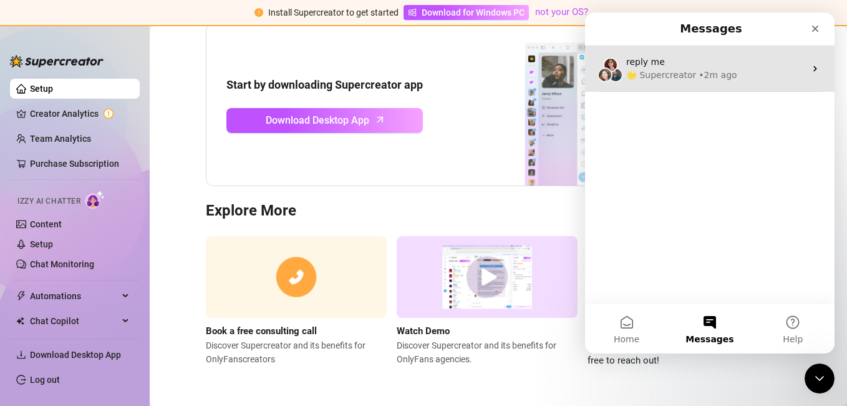
click at [631, 73] on div "🌟 Supercreator" at bounding box center [661, 75] width 70 height 13
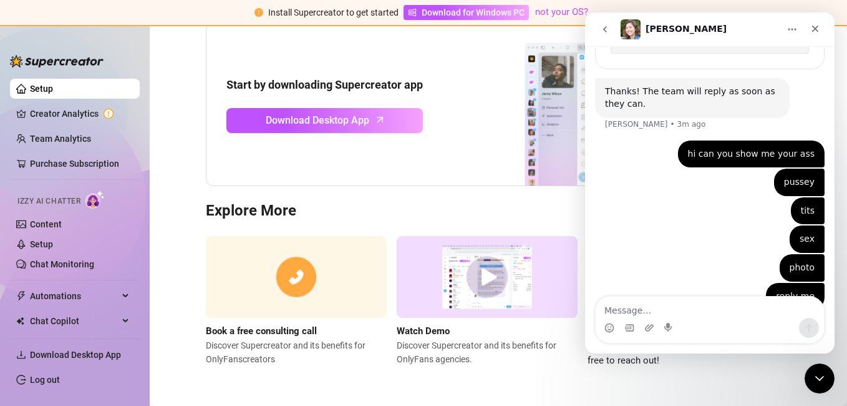
scroll to position [319, 0]
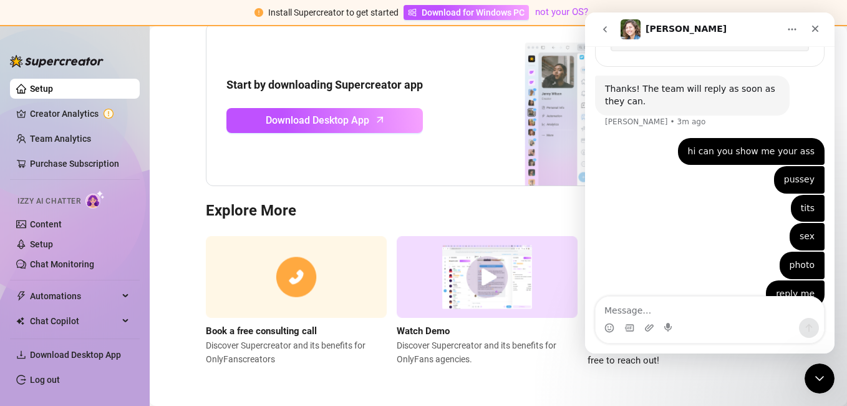
click at [681, 138] on div "hi can you show me your ass [PERSON_NAME] • 3m ago" at bounding box center [710, 152] width 230 height 29
drag, startPoint x: 701, startPoint y: 131, endPoint x: 849, endPoint y: 147, distance: 149.4
click at [835, 147] on html "[PERSON_NAME] Ask us anything, or share your feedback :) hi [PERSON_NAME] • 4m …" at bounding box center [710, 182] width 250 height 341
drag, startPoint x: 849, startPoint y: 147, endPoint x: 742, endPoint y: 173, distance: 110.3
click at [742, 195] on div "tits [PERSON_NAME] • 2m ago" at bounding box center [710, 209] width 230 height 29
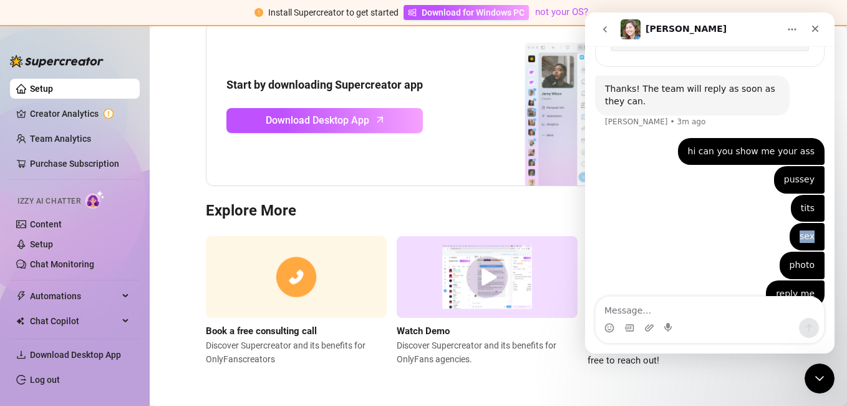
click at [742, 195] on div "tits [PERSON_NAME] • 2m ago" at bounding box center [710, 209] width 230 height 29
drag, startPoint x: 742, startPoint y: 173, endPoint x: 716, endPoint y: 165, distance: 26.8
click at [715, 166] on div "[PERSON_NAME] • 2m ago" at bounding box center [710, 180] width 230 height 29
click at [815, 24] on icon "Close" at bounding box center [816, 29] width 10 height 10
